Goal: Transaction & Acquisition: Purchase product/service

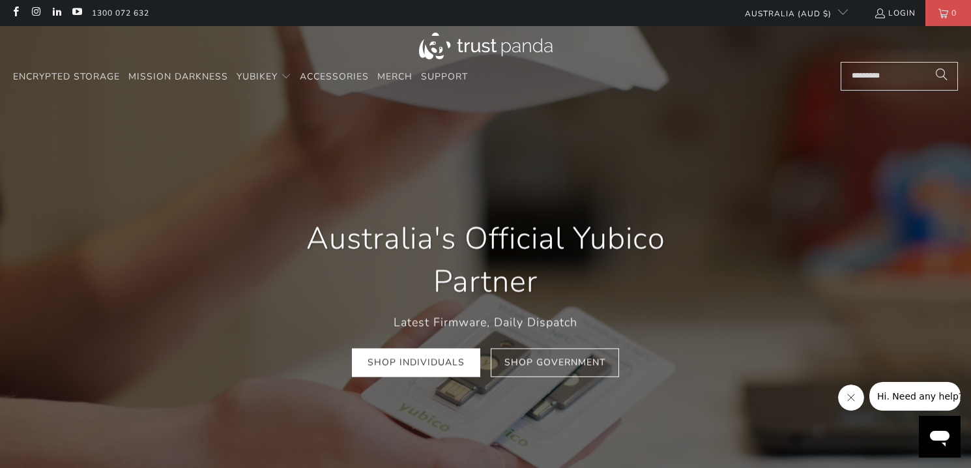
click at [896, 74] on input "Search..." at bounding box center [898, 76] width 117 height 29
paste input "**********"
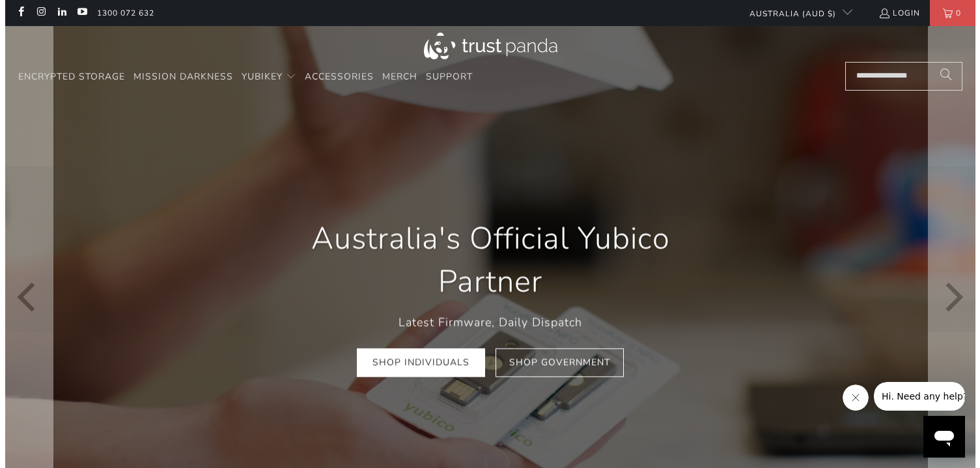
scroll to position [0, 10]
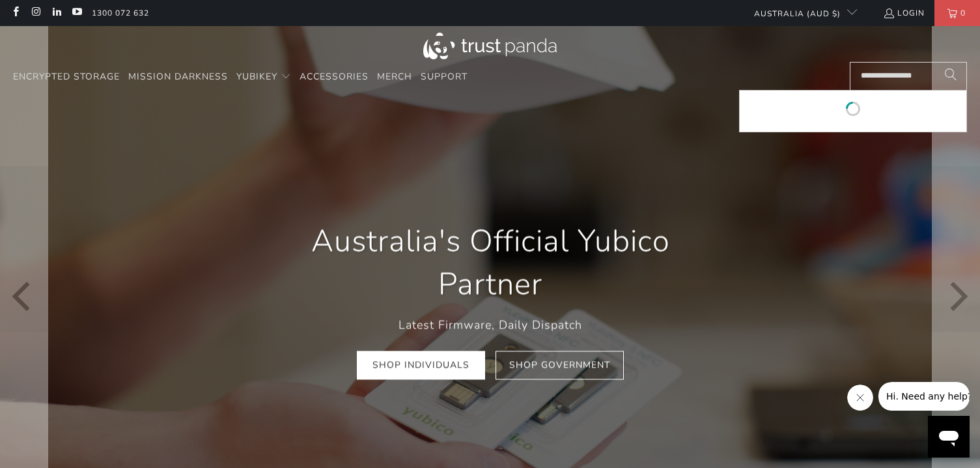
type input "**********"
click at [935, 62] on button "Search" at bounding box center [951, 76] width 33 height 29
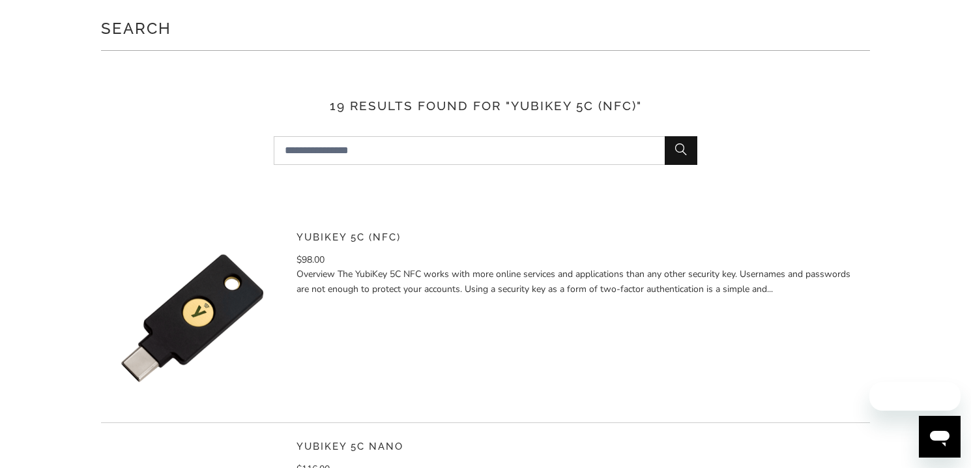
scroll to position [130, 0]
drag, startPoint x: 220, startPoint y: 294, endPoint x: 227, endPoint y: 294, distance: 7.2
click at [220, 293] on img at bounding box center [192, 316] width 182 height 182
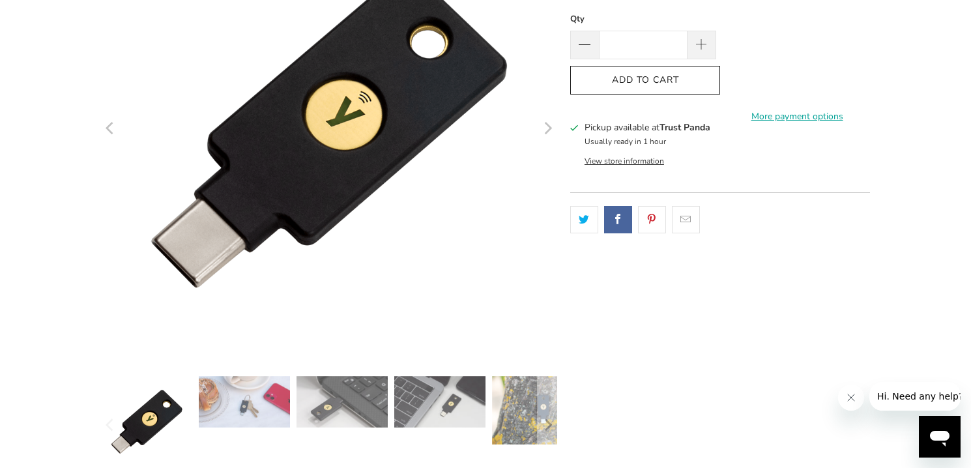
scroll to position [195, 0]
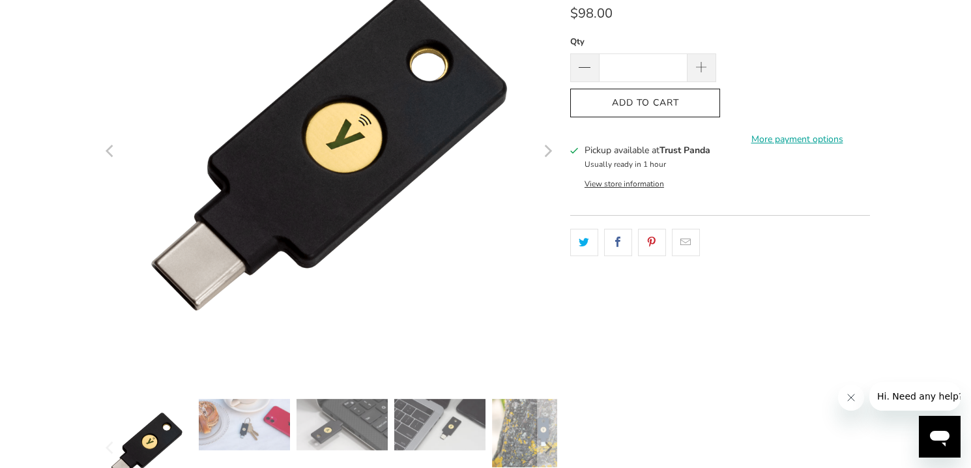
click at [627, 184] on button "View store information" at bounding box center [623, 183] width 79 height 10
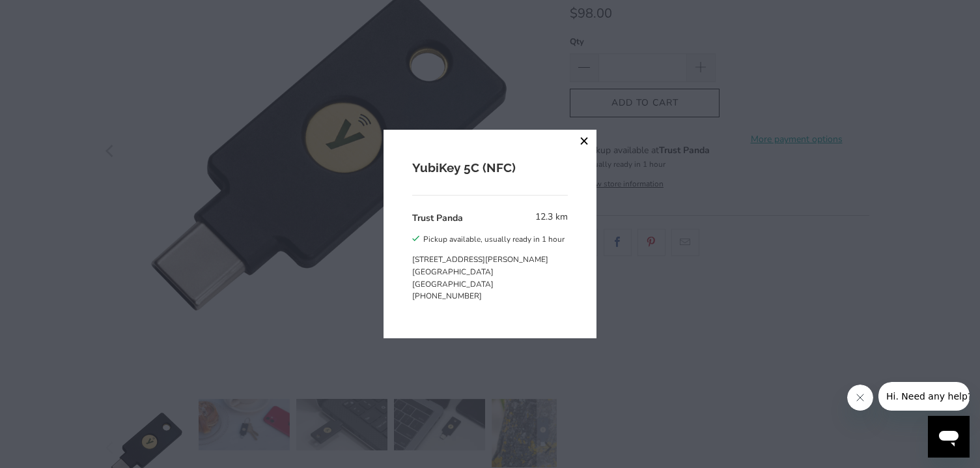
click at [580, 142] on button "close" at bounding box center [584, 141] width 23 height 23
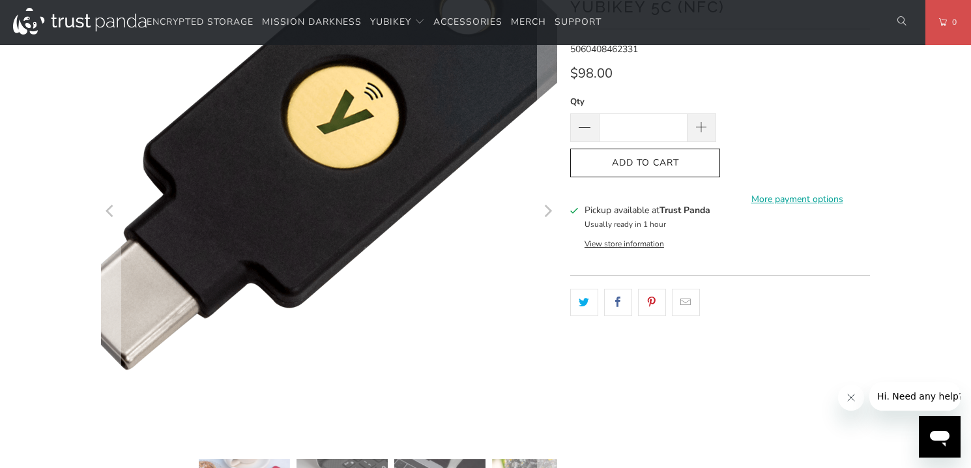
scroll to position [0, 0]
